Goal: Navigation & Orientation: Find specific page/section

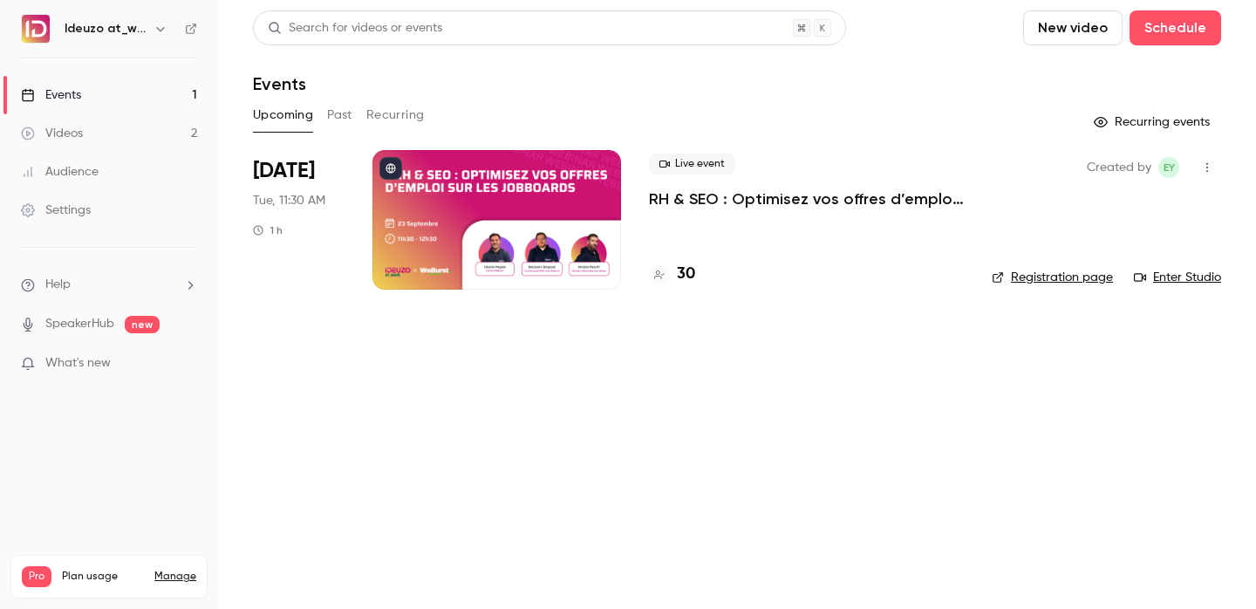
click at [708, 278] on div "30" at bounding box center [806, 275] width 315 height 24
click at [687, 278] on h4 "30" at bounding box center [686, 275] width 18 height 24
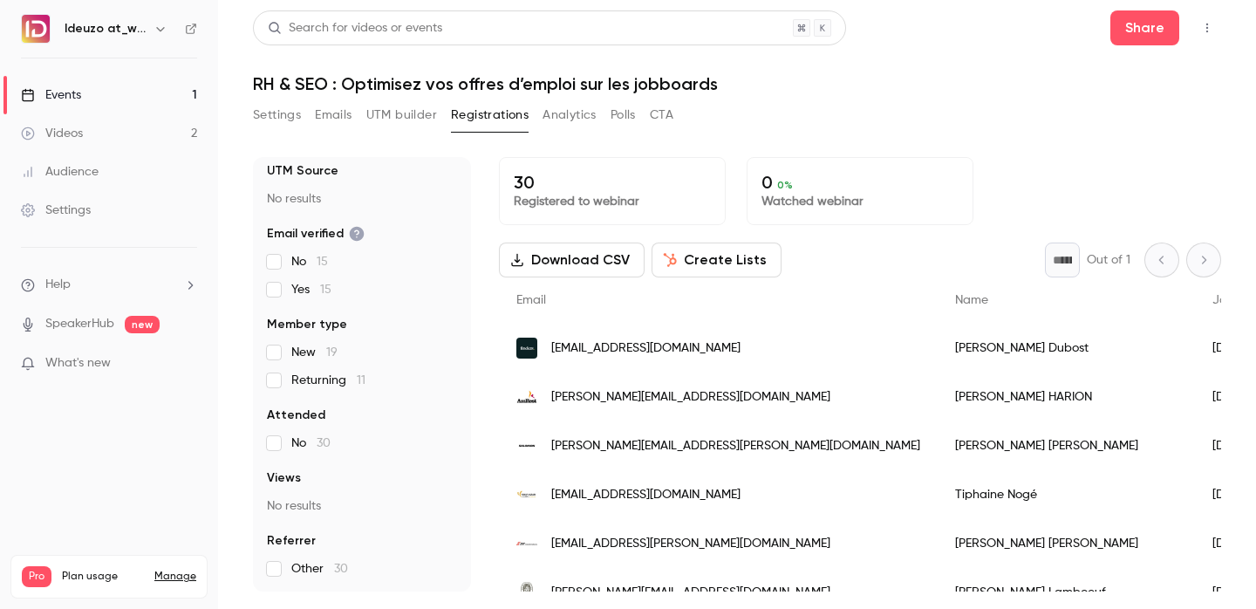
click at [119, 87] on link "Events 1" at bounding box center [109, 95] width 218 height 38
